Goal: Complete application form

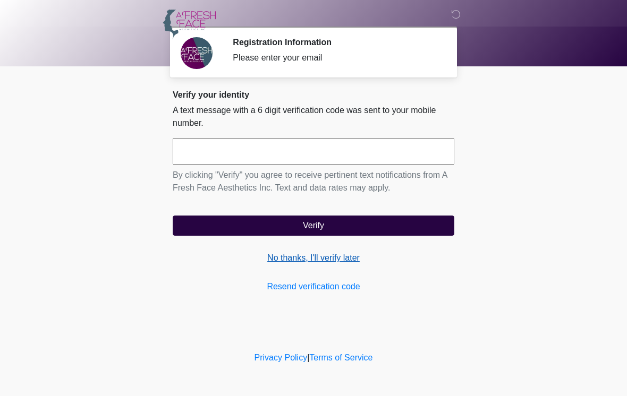
click at [310, 259] on link "No thanks, I'll verify later" at bounding box center [314, 258] width 282 height 13
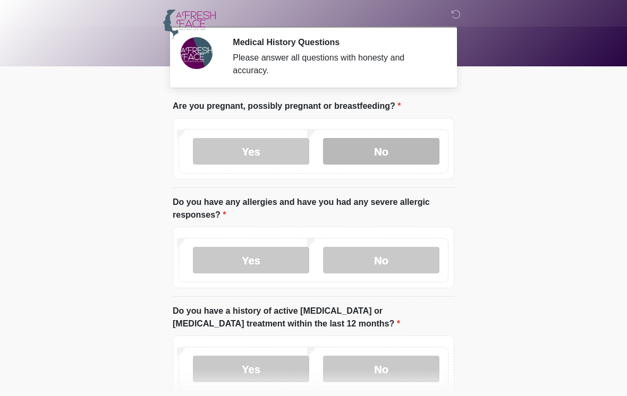
click at [414, 150] on label "No" at bounding box center [381, 151] width 116 height 27
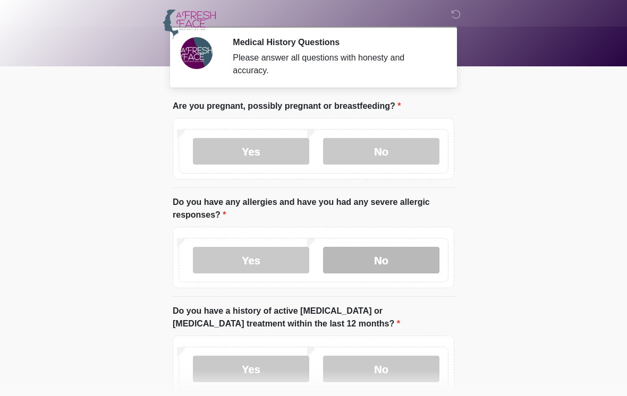
click at [404, 262] on label "No" at bounding box center [381, 260] width 116 height 27
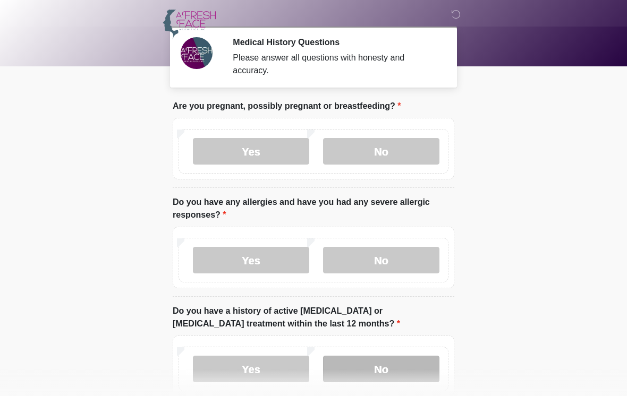
click at [399, 373] on label "No" at bounding box center [381, 369] width 116 height 27
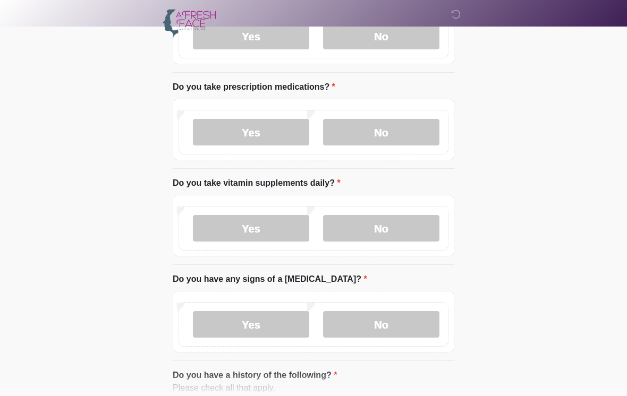
scroll to position [334, 0]
click at [398, 130] on label "No" at bounding box center [381, 131] width 116 height 27
click at [243, 224] on label "Yes" at bounding box center [251, 228] width 116 height 27
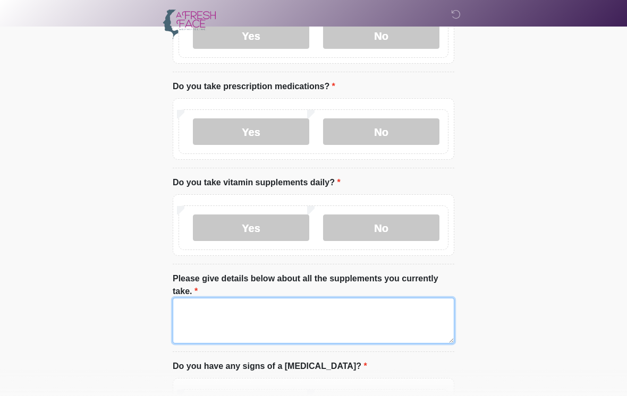
scroll to position [333, 0]
click at [189, 317] on textarea "Please give details below about all the supplements you currently take." at bounding box center [314, 322] width 282 height 46
type textarea "*"
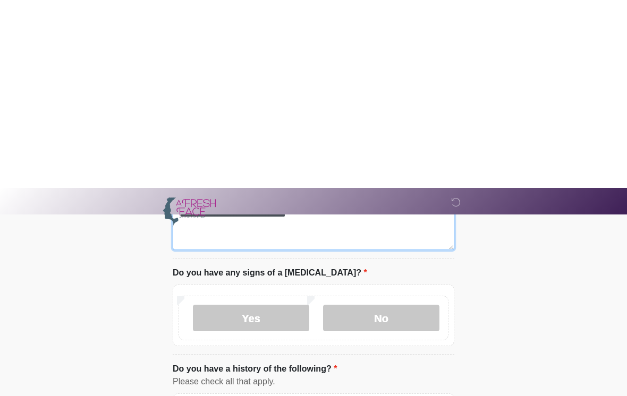
scroll to position [616, 0]
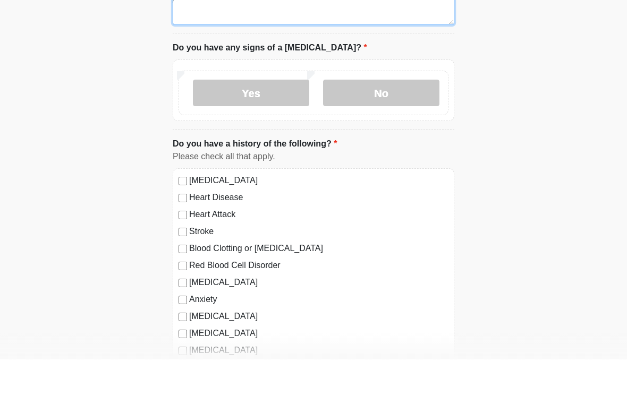
type textarea "**********"
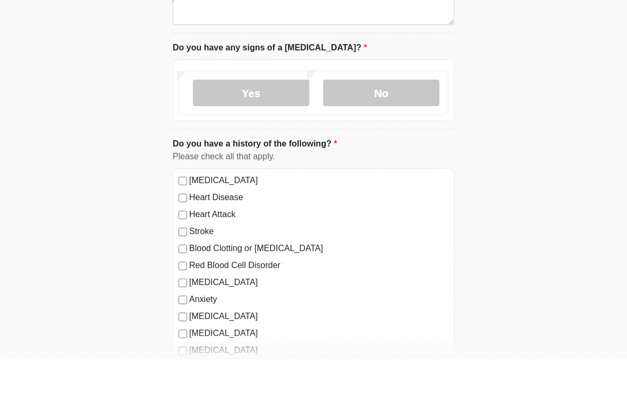
click at [359, 116] on label "No" at bounding box center [381, 129] width 116 height 27
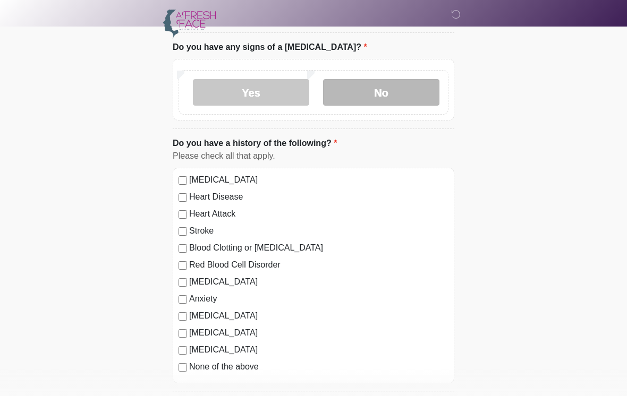
click at [373, 90] on label "No" at bounding box center [381, 92] width 116 height 27
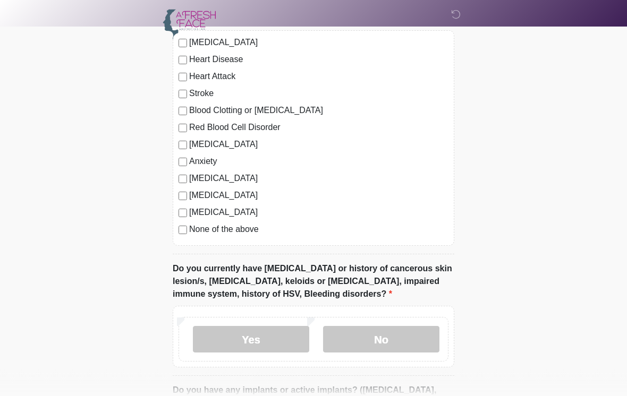
scroll to position [794, 0]
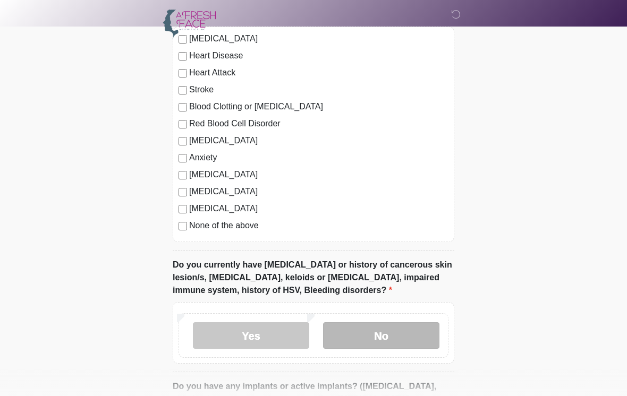
click at [394, 335] on label "No" at bounding box center [381, 335] width 116 height 27
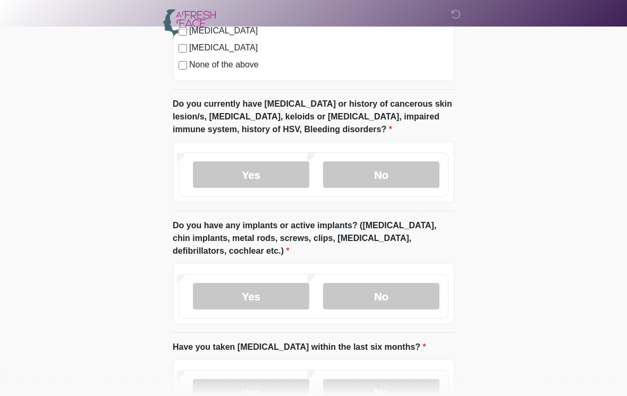
scroll to position [955, 0]
click at [260, 293] on label "Yes" at bounding box center [251, 296] width 116 height 27
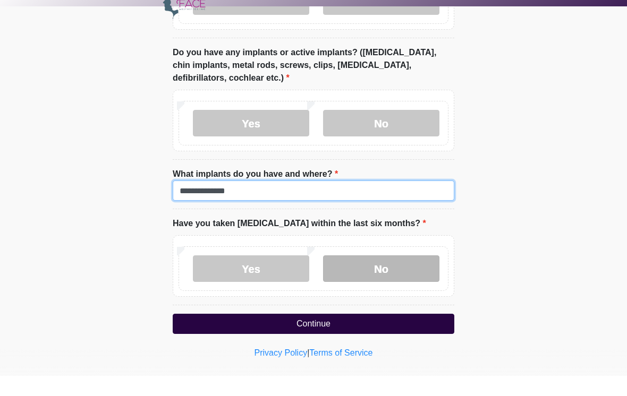
type input "**********"
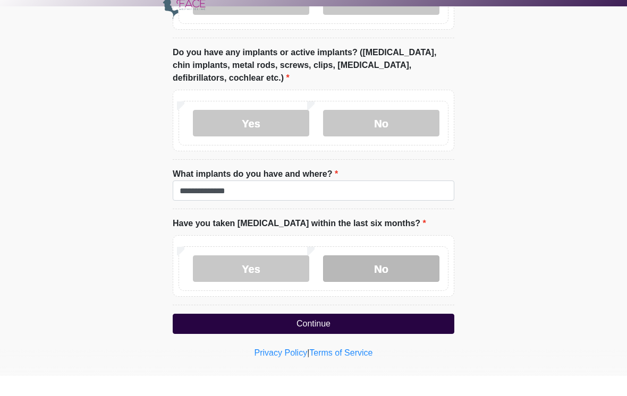
click at [372, 276] on label "No" at bounding box center [381, 289] width 116 height 27
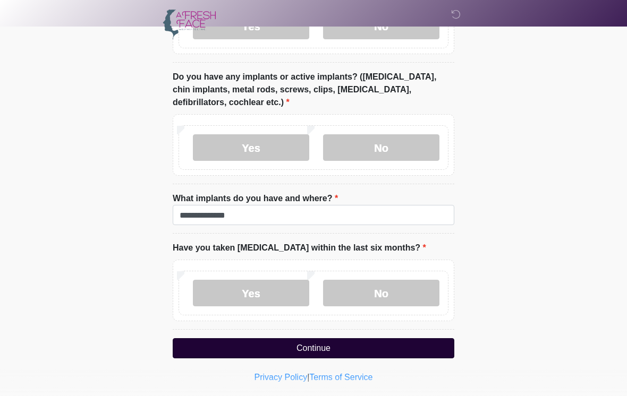
click at [342, 345] on button "Continue" at bounding box center [314, 348] width 282 height 20
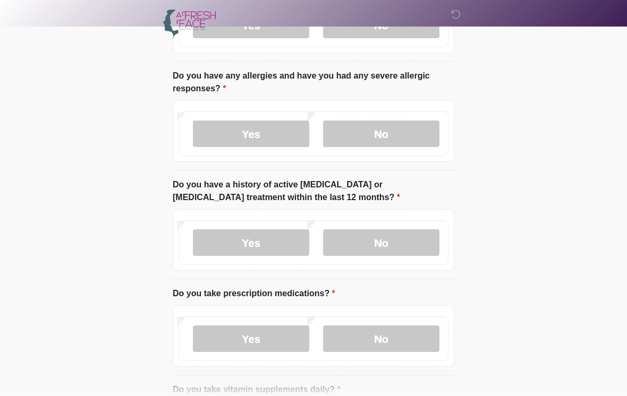
scroll to position [0, 0]
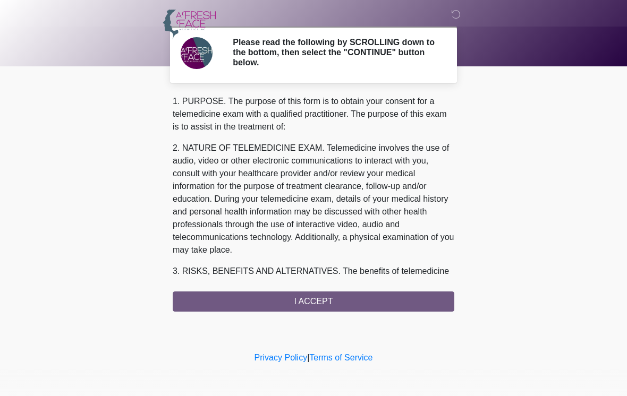
click at [318, 302] on div "1. PURPOSE. The purpose of this form is to obtain your consent for a telemedici…" at bounding box center [314, 203] width 282 height 217
click at [356, 302] on div "1. PURPOSE. The purpose of this form is to obtain your consent for a telemedici…" at bounding box center [314, 203] width 282 height 217
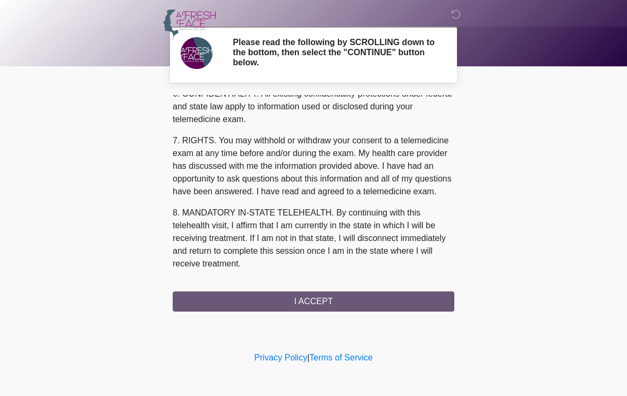
scroll to position [445, 0]
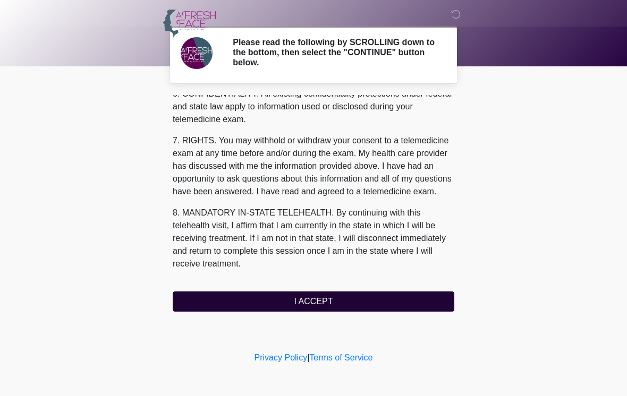
click at [327, 309] on button "I ACCEPT" at bounding box center [314, 302] width 282 height 20
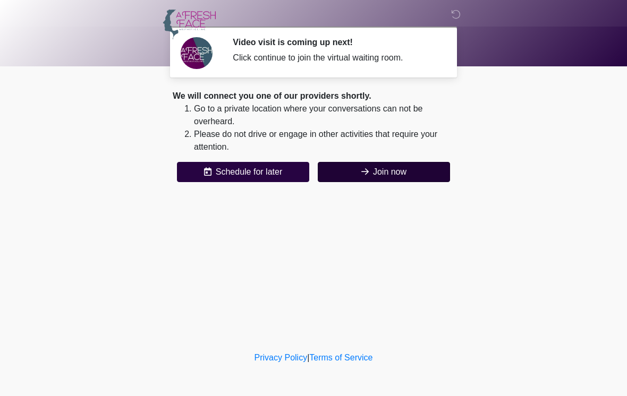
click at [396, 171] on button "Join now" at bounding box center [384, 172] width 132 height 20
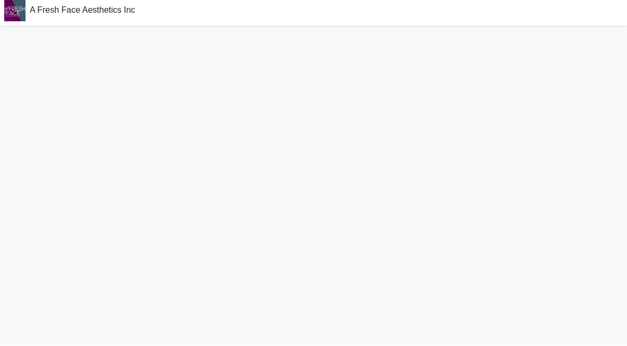
scroll to position [16, 0]
